Goal: Check status

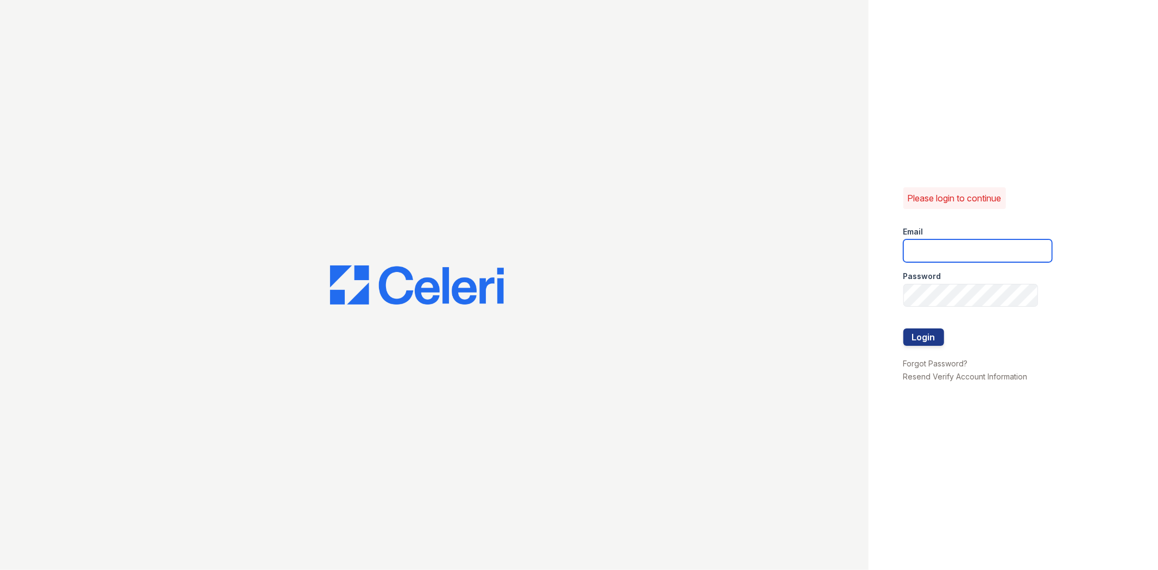
click at [965, 247] on input "email" at bounding box center [978, 250] width 149 height 23
type input "[EMAIL_ADDRESS][DOMAIN_NAME]"
click at [904, 329] on button "Login" at bounding box center [924, 337] width 41 height 17
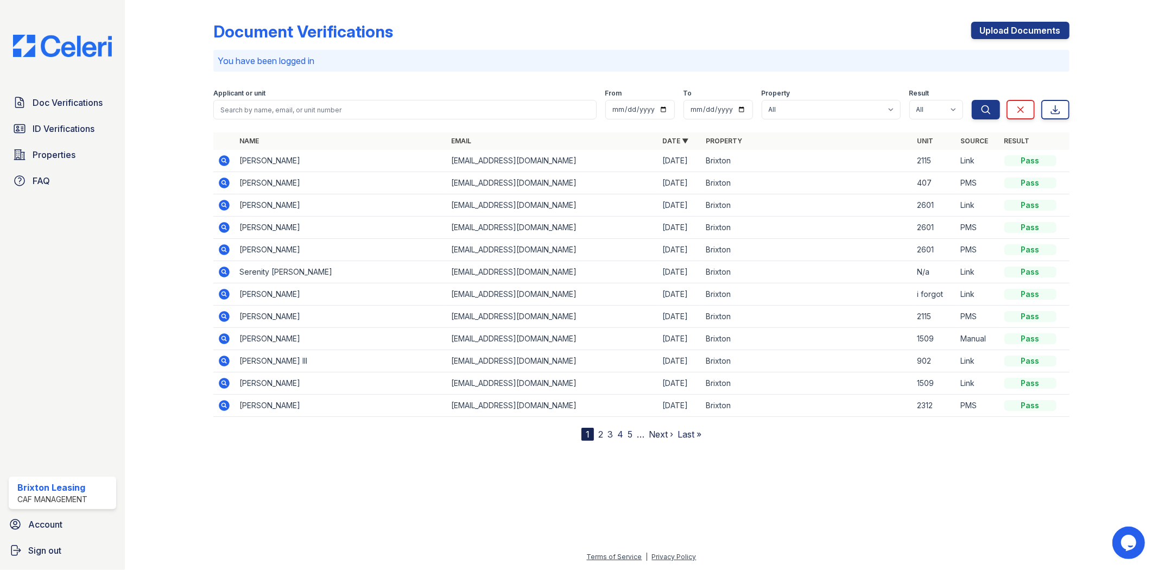
click at [223, 358] on icon at bounding box center [224, 361] width 11 height 11
